Goal: Task Accomplishment & Management: Manage account settings

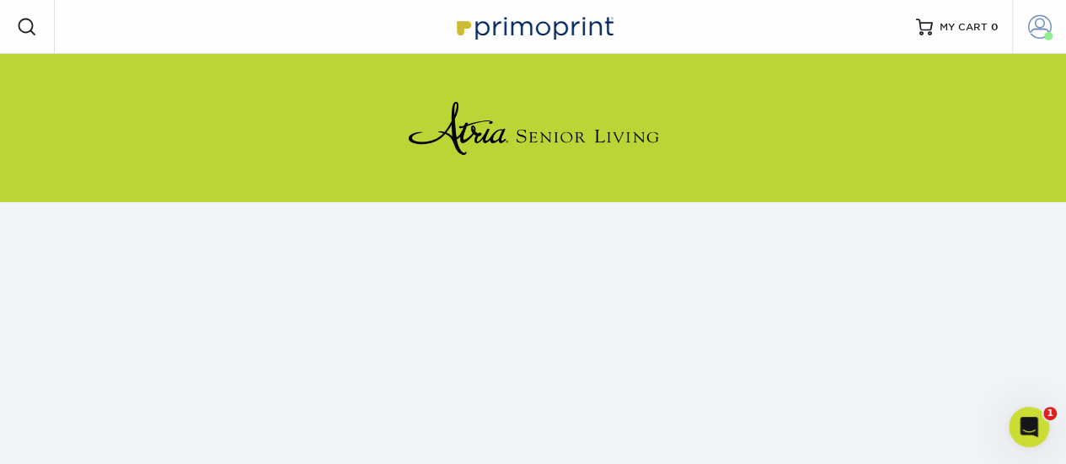
click at [1048, 26] on span at bounding box center [1040, 27] width 24 height 24
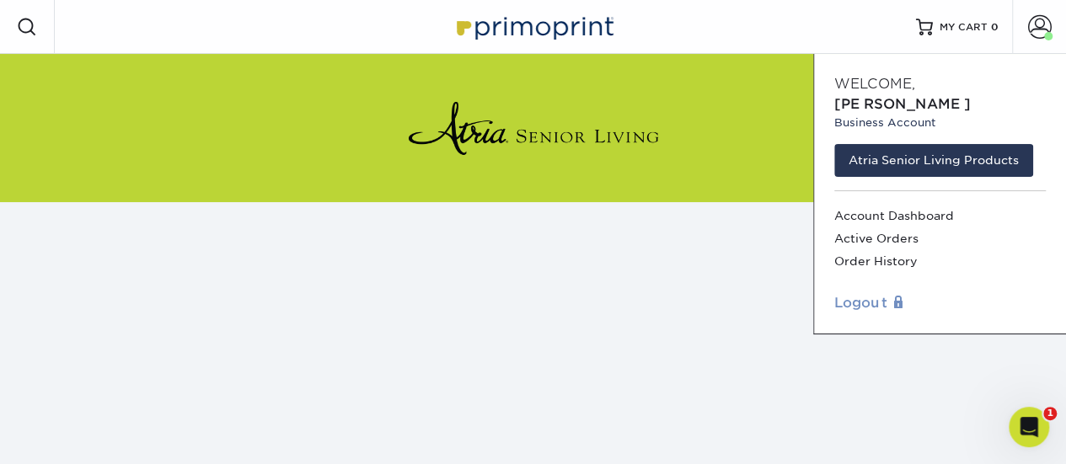
click at [853, 293] on link "Logout" at bounding box center [939, 303] width 211 height 20
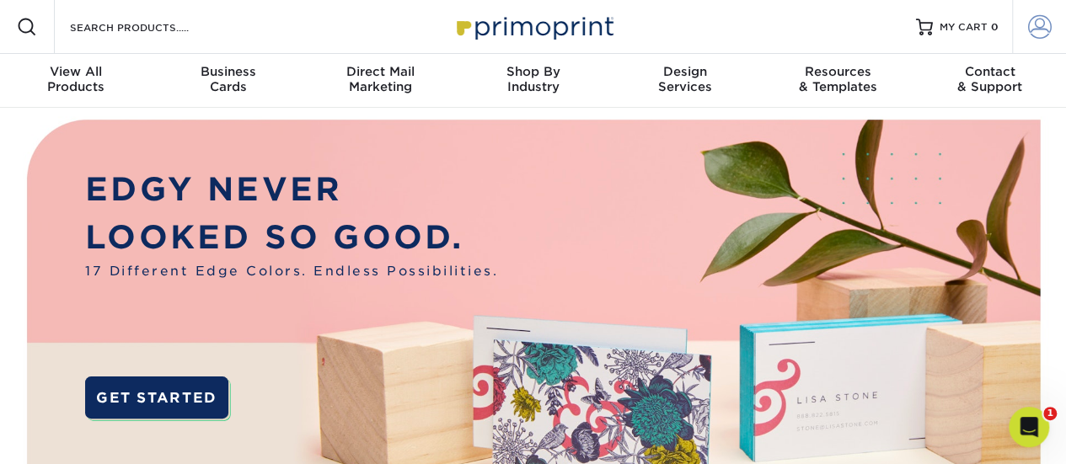
type input "[PERSON_NAME][EMAIL_ADDRESS][PERSON_NAME][DOMAIN_NAME]"
click at [1035, 24] on span at bounding box center [1040, 27] width 24 height 24
